Goal: Information Seeking & Learning: Learn about a topic

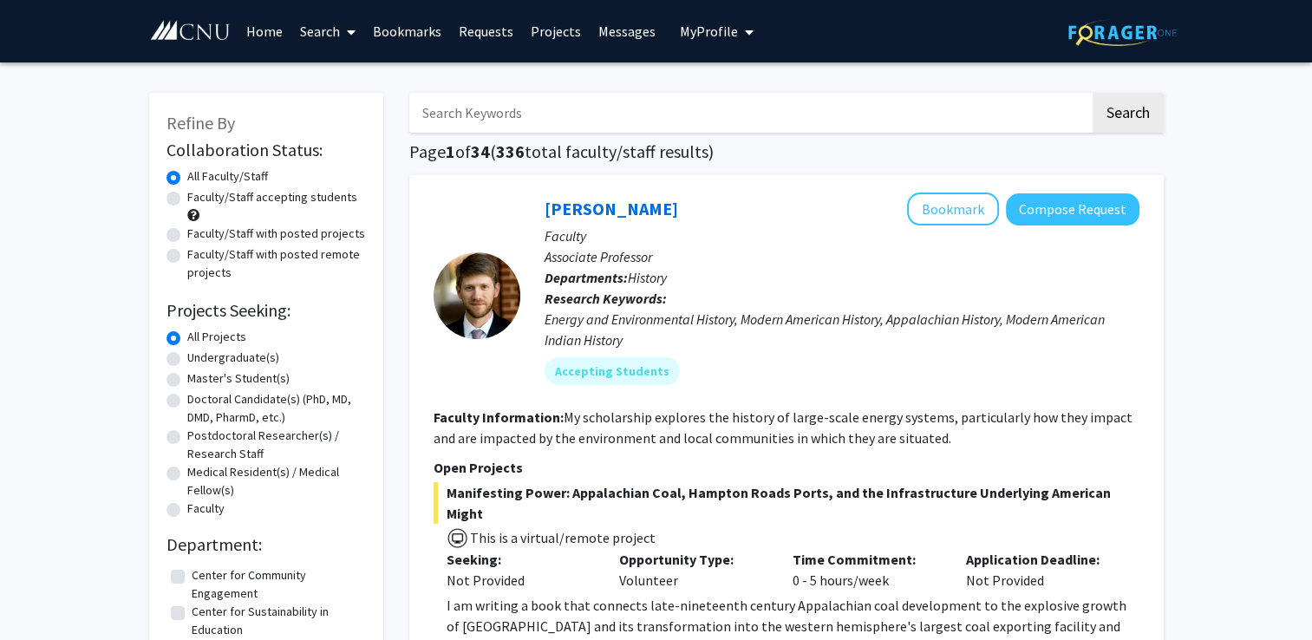
click at [187, 361] on label "Undergraduate(s)" at bounding box center [233, 358] width 92 height 18
click at [187, 360] on input "Undergraduate(s)" at bounding box center [192, 354] width 11 height 11
radio input "true"
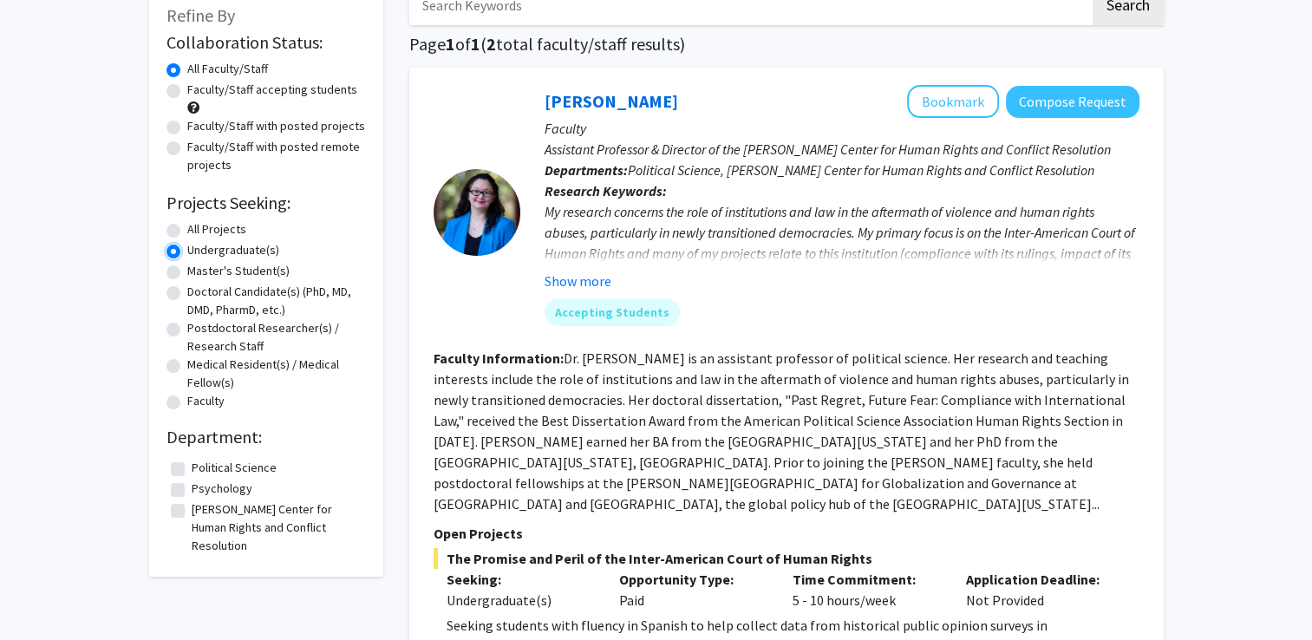
scroll to position [113, 0]
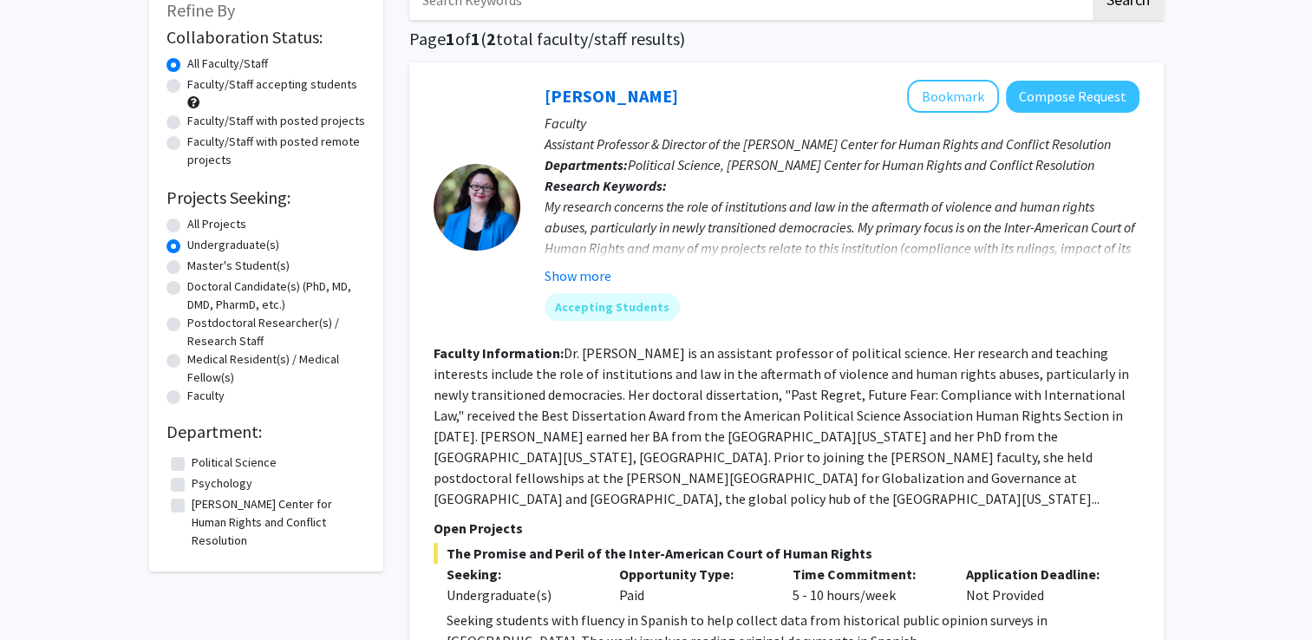
click at [186, 482] on fg-checkbox "Psychology Psychology" at bounding box center [266, 484] width 191 height 21
click at [192, 484] on label "Psychology" at bounding box center [222, 483] width 61 height 18
click at [192, 484] on input "Psychology" at bounding box center [197, 479] width 11 height 11
checkbox input "true"
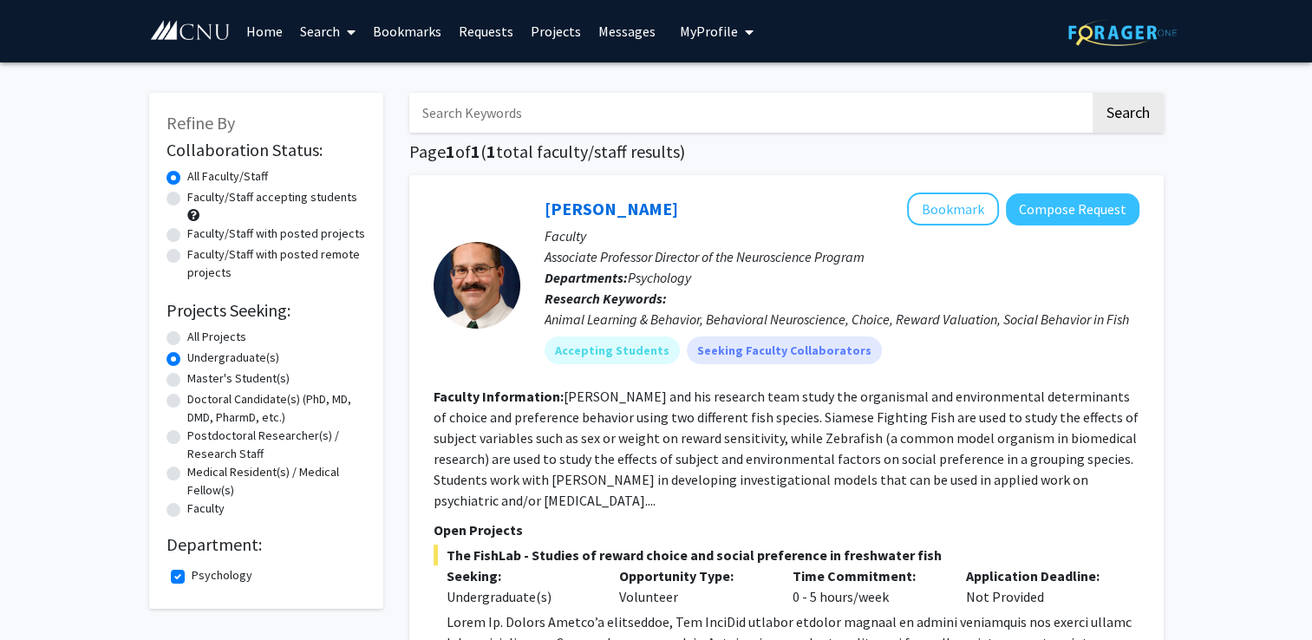
click at [179, 594] on div "Refine By Collaboration Status: Collaboration Status All Faculty/Staff Collabor…" at bounding box center [266, 351] width 234 height 516
click at [192, 577] on label "Psychology" at bounding box center [222, 575] width 61 height 18
click at [192, 577] on input "Psychology" at bounding box center [197, 571] width 11 height 11
checkbox input "false"
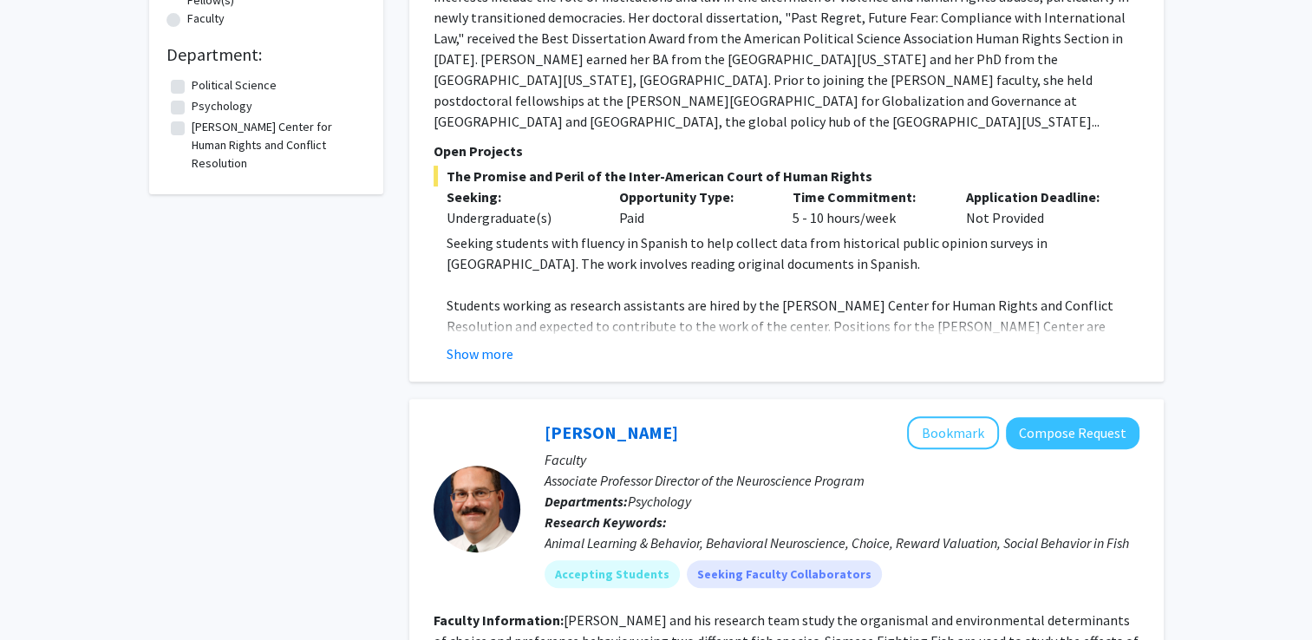
scroll to position [222, 0]
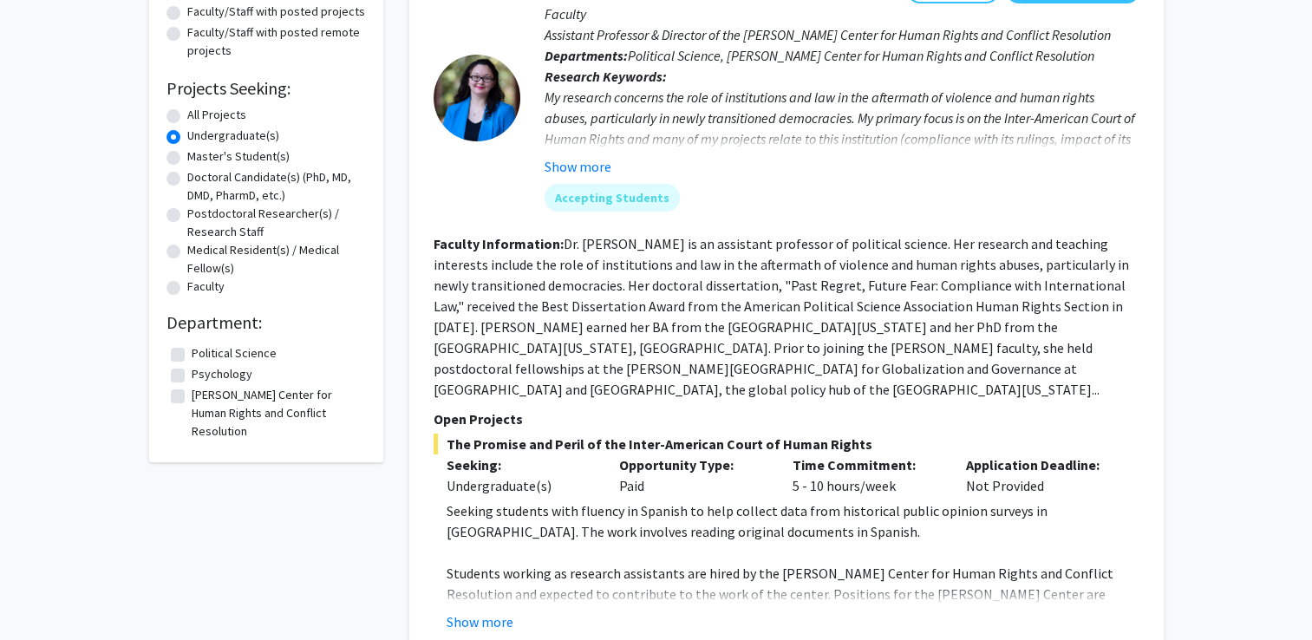
click at [1273, 189] on div "Refine By Collaboration Status: Collaboration Status All Faculty/Staff Collabor…" at bounding box center [656, 615] width 1312 height 1551
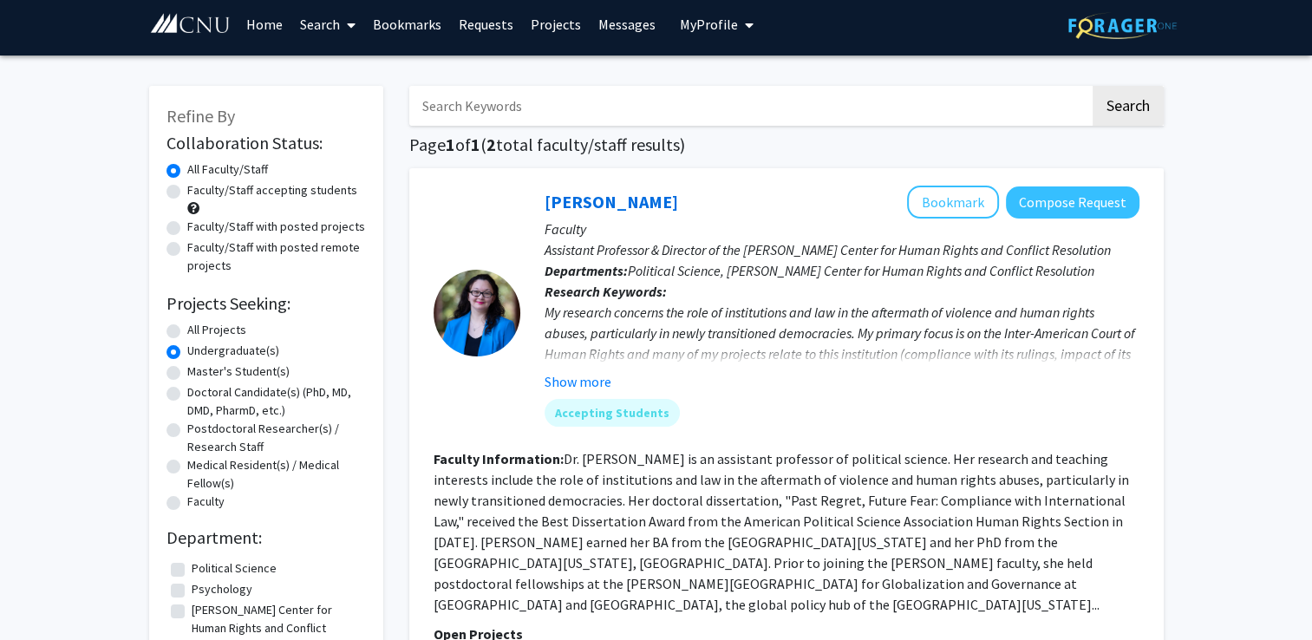
scroll to position [0, 0]
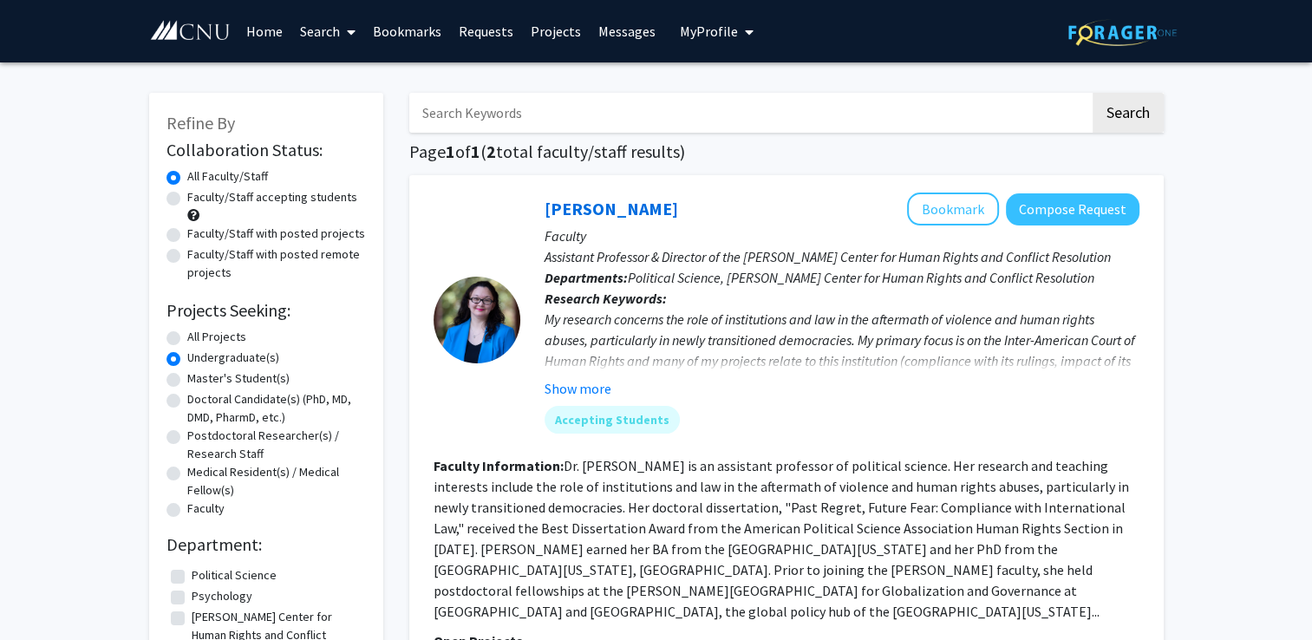
click at [494, 110] on input "Search Keywords" at bounding box center [749, 113] width 681 height 40
click at [353, 23] on span at bounding box center [348, 32] width 16 height 61
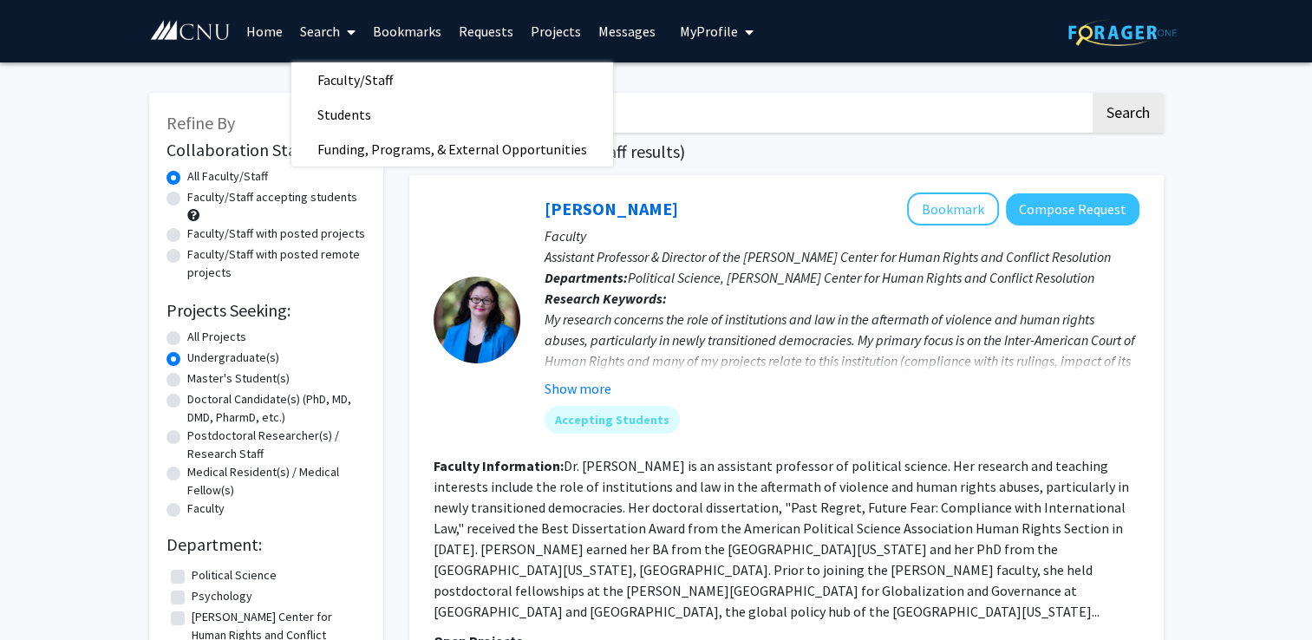
click at [787, 97] on input "Search Keywords" at bounding box center [749, 113] width 681 height 40
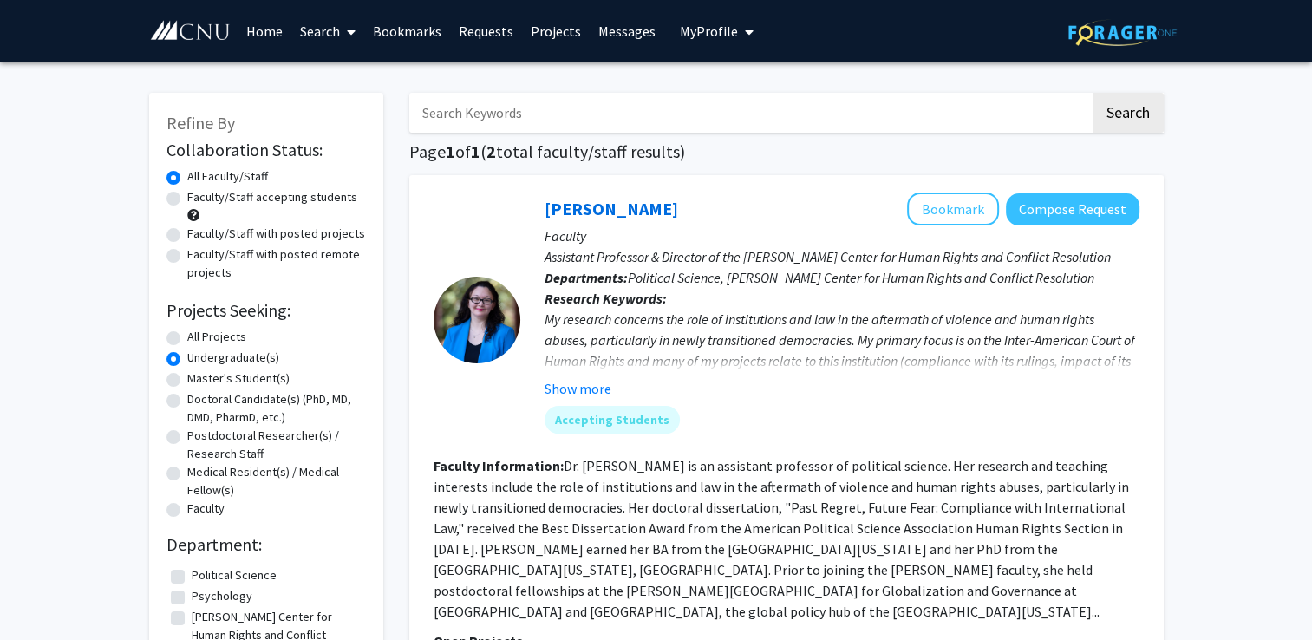
click at [743, 43] on span "My profile dropdown to access profile and logout" at bounding box center [746, 32] width 16 height 61
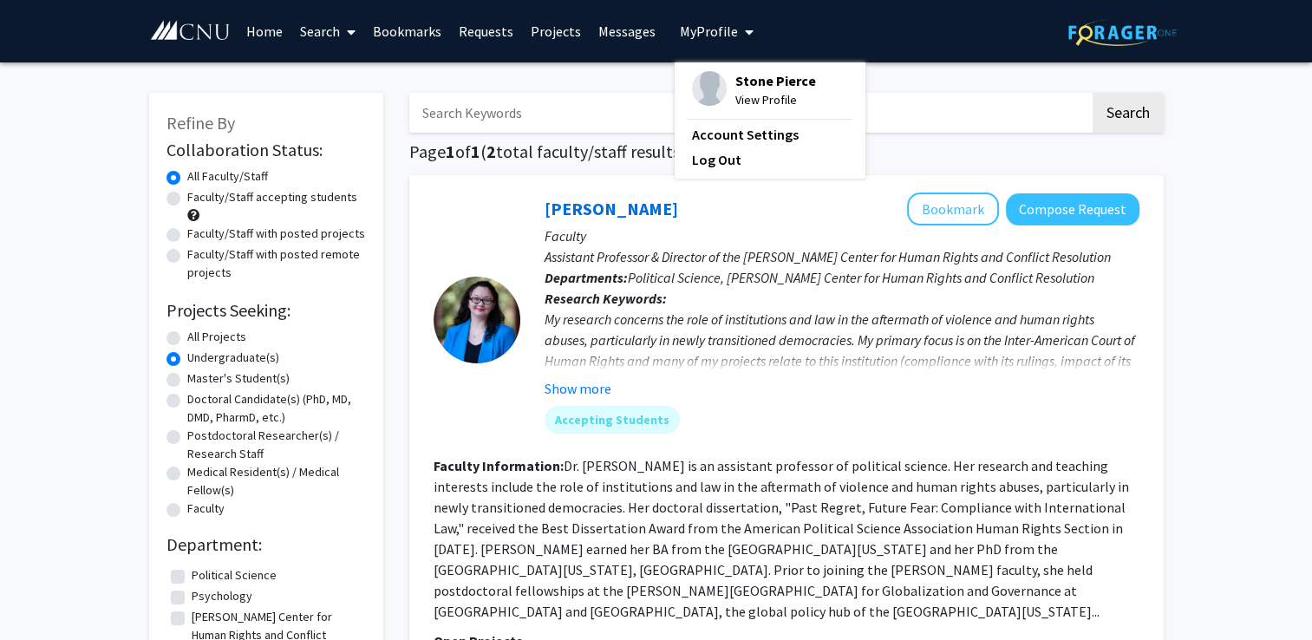
click at [746, 102] on span "View Profile" at bounding box center [775, 99] width 81 height 19
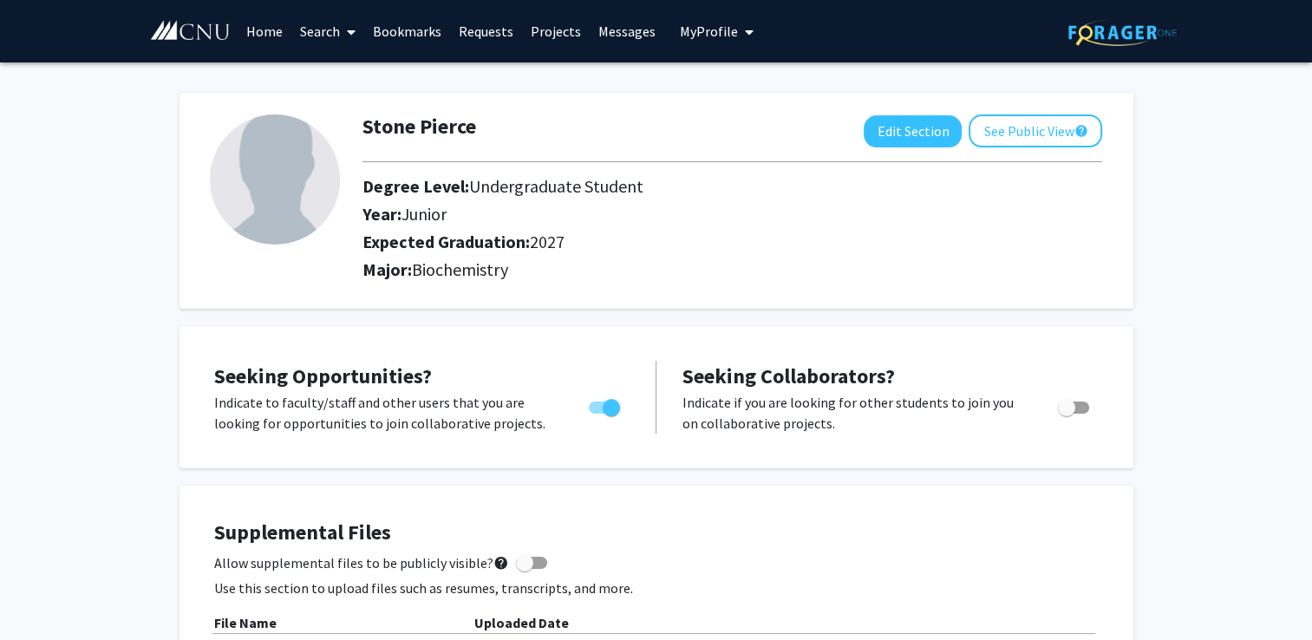
click at [648, 35] on link "Messages" at bounding box center [627, 31] width 75 height 61
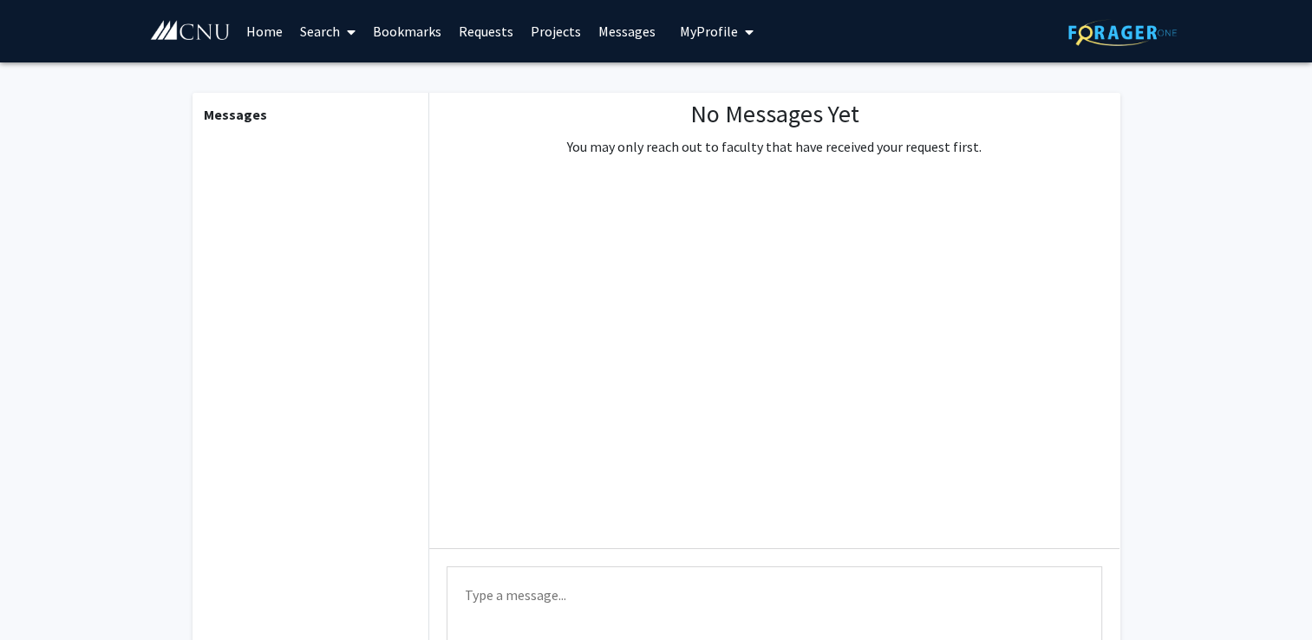
click at [554, 28] on link "Projects" at bounding box center [556, 31] width 68 height 61
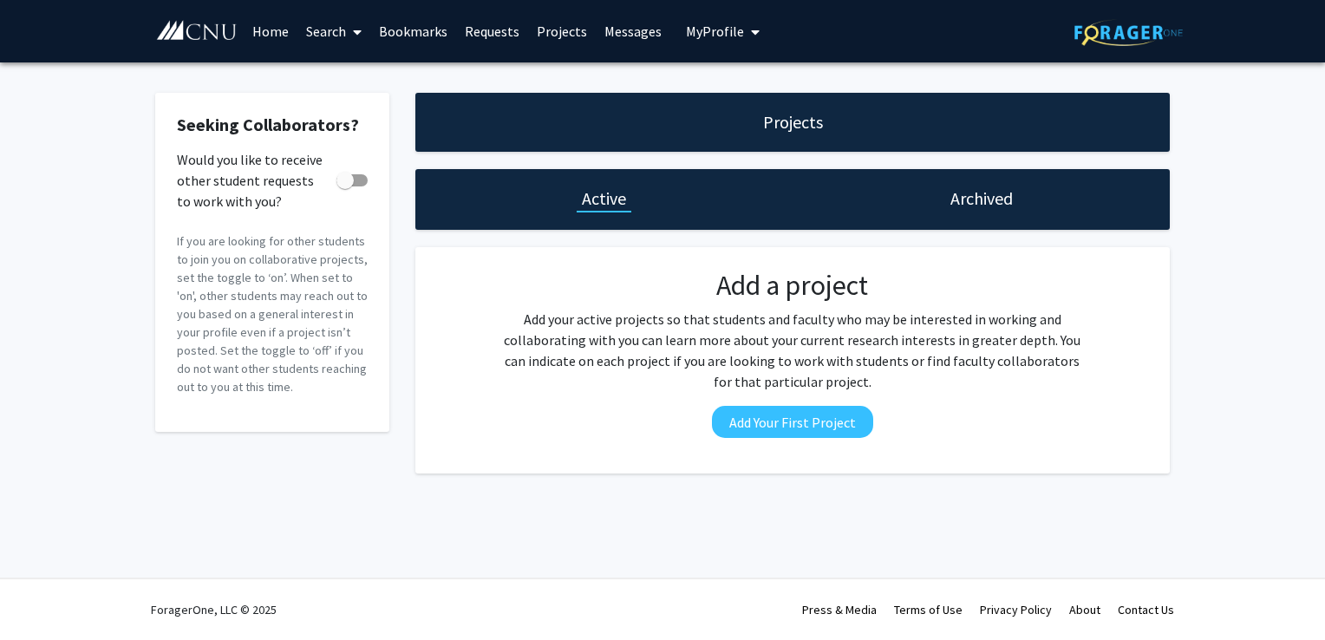
click at [477, 30] on link "Requests" at bounding box center [492, 31] width 72 height 61
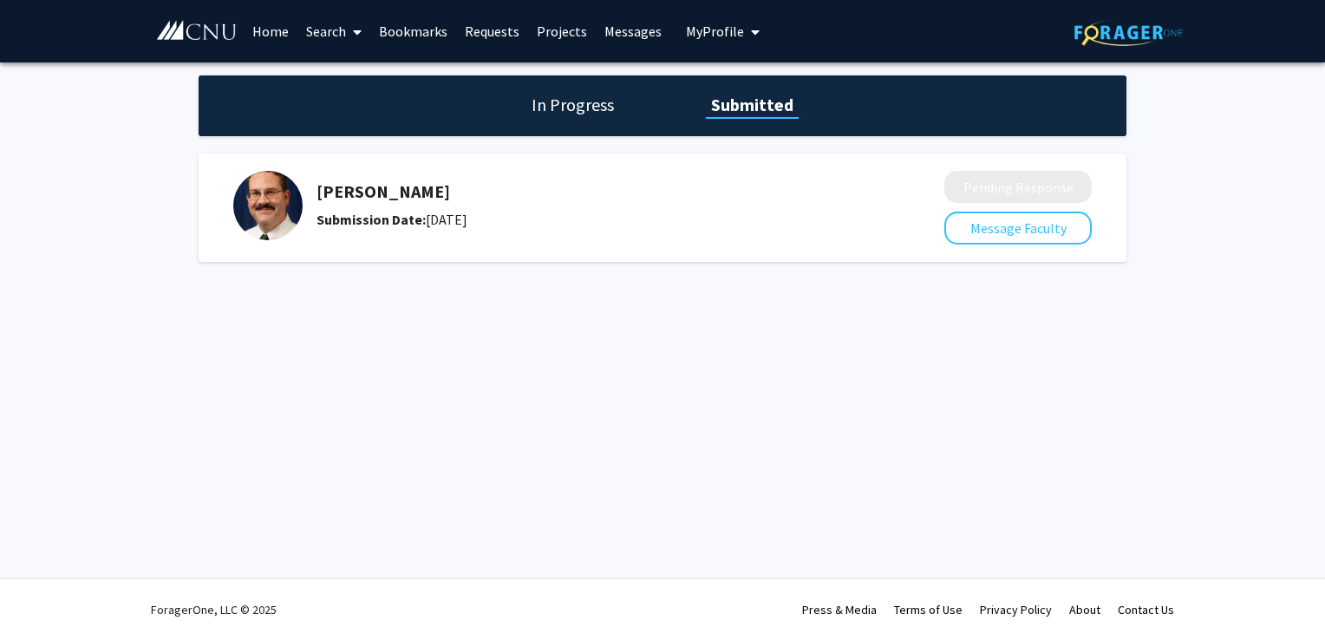
click at [279, 36] on link "Home" at bounding box center [271, 31] width 54 height 61
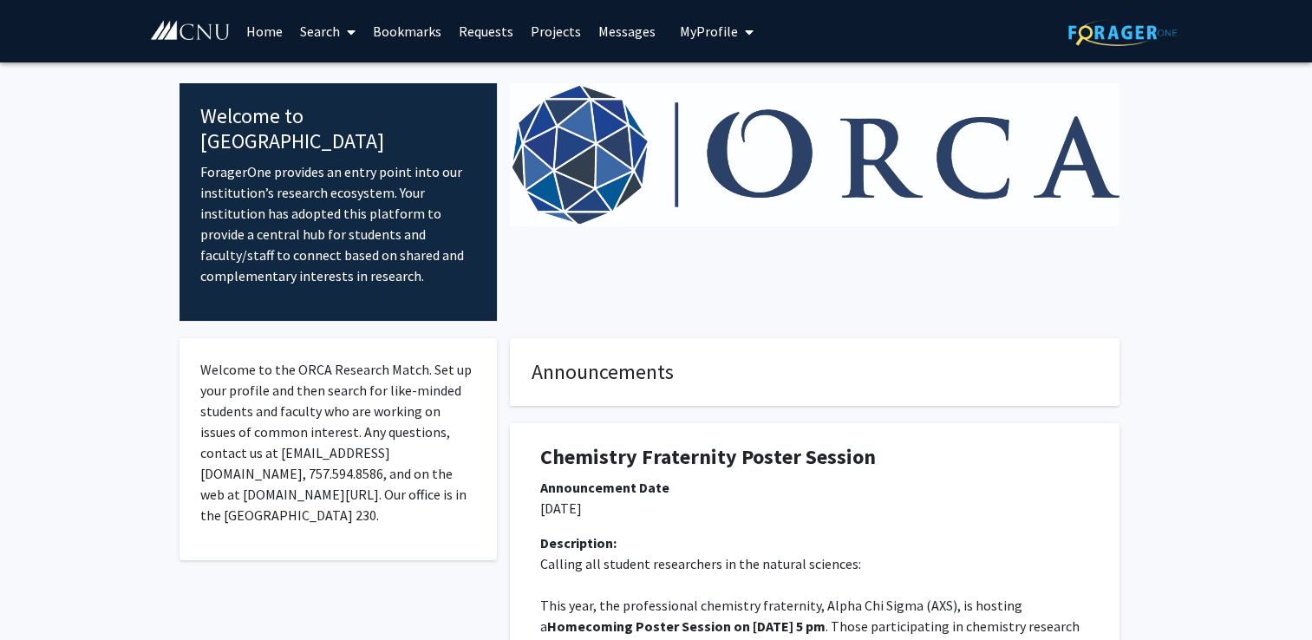
click at [336, 23] on link "Search" at bounding box center [327, 31] width 73 height 61
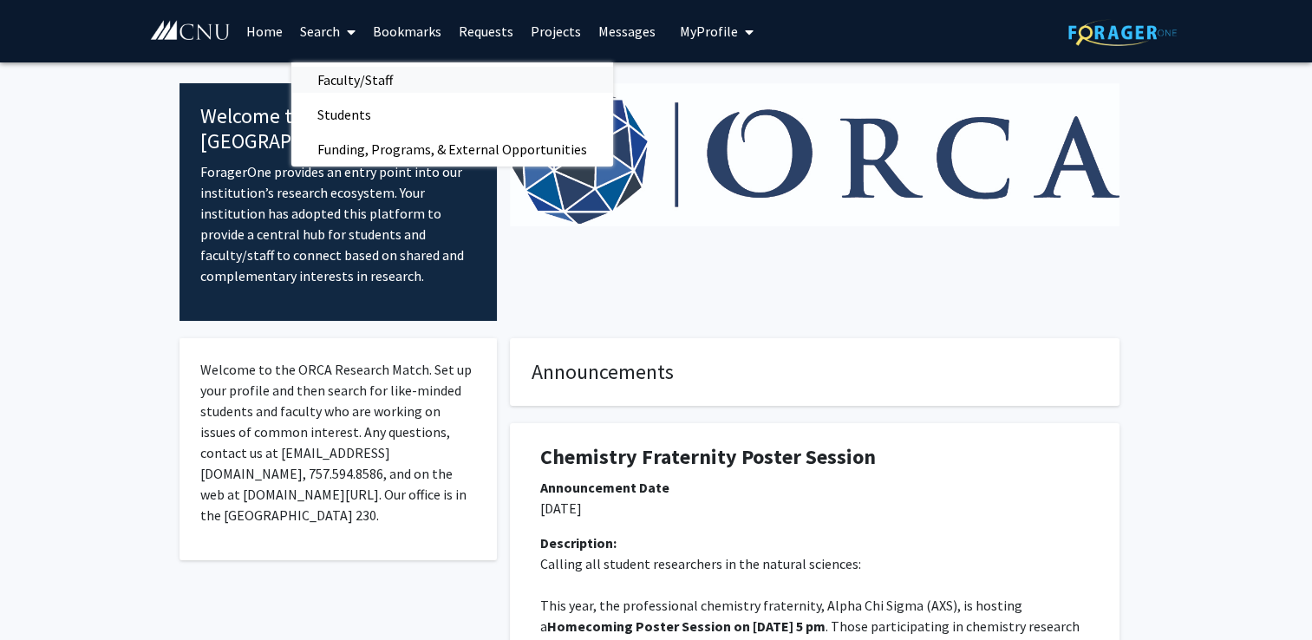
click at [355, 88] on span "Faculty/Staff" at bounding box center [354, 79] width 127 height 35
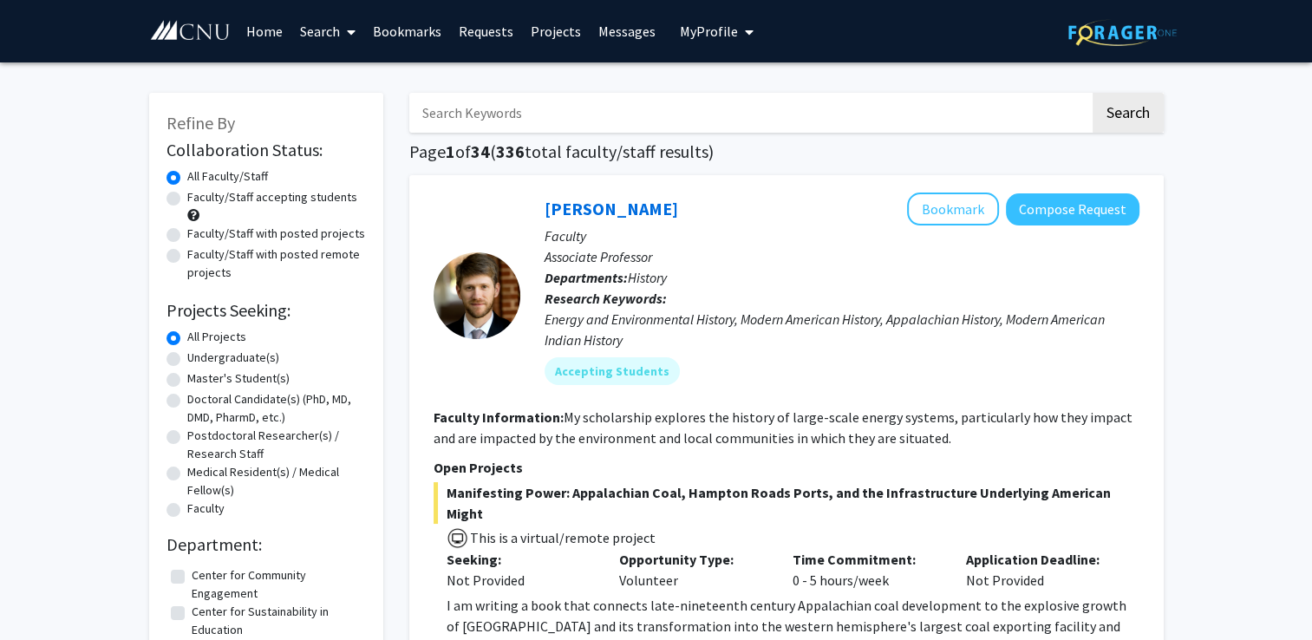
click at [187, 362] on label "Undergraduate(s)" at bounding box center [233, 358] width 92 height 18
click at [187, 360] on input "Undergraduate(s)" at bounding box center [192, 354] width 11 height 11
radio input "true"
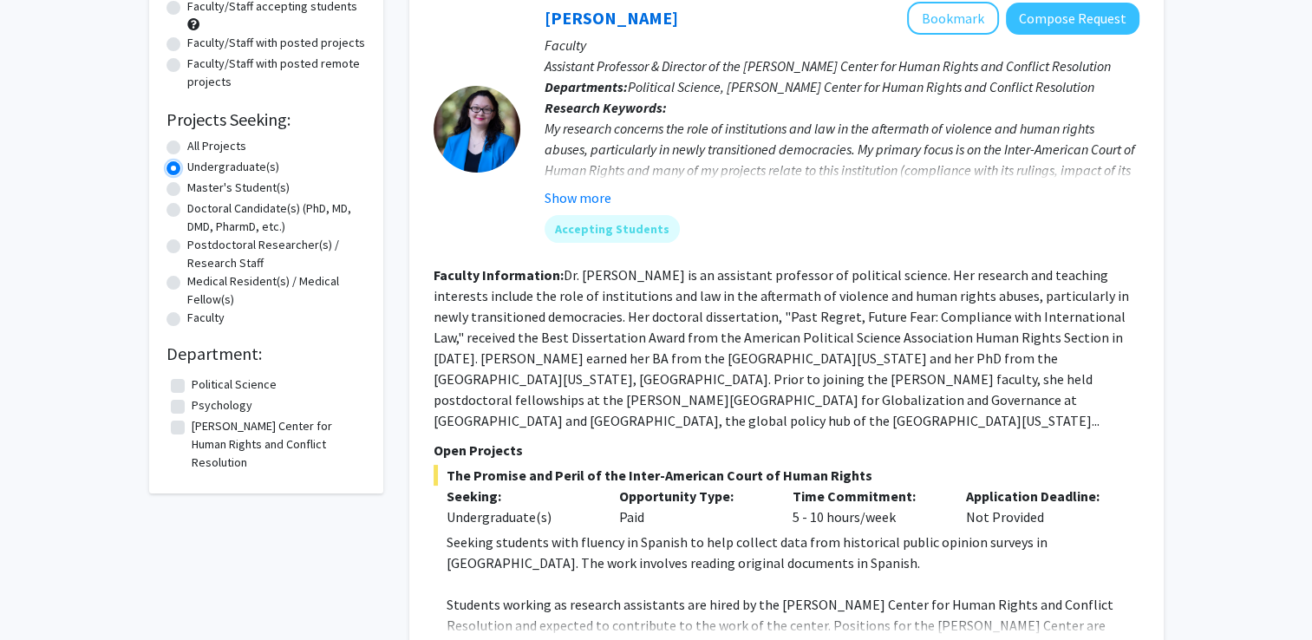
scroll to position [185, 0]
